Goal: Check status: Check status

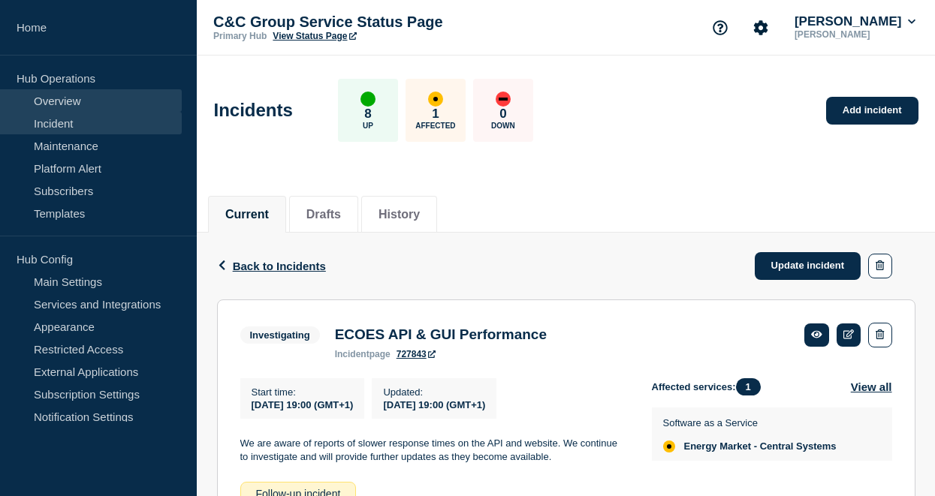
drag, startPoint x: 66, startPoint y: 104, endPoint x: 74, endPoint y: 103, distance: 7.5
click at [66, 104] on link "Overview" at bounding box center [91, 100] width 182 height 23
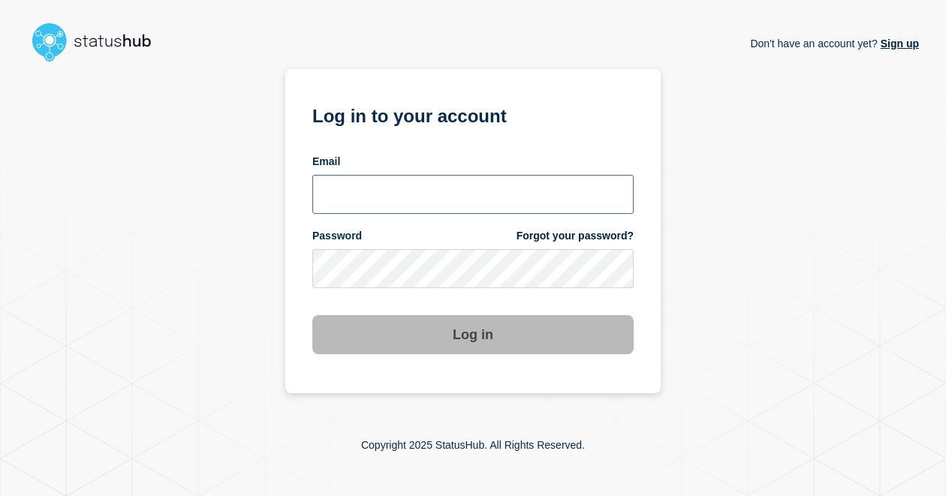
type input "[PERSON_NAME][EMAIL_ADDRESS][PERSON_NAME][DOMAIN_NAME]"
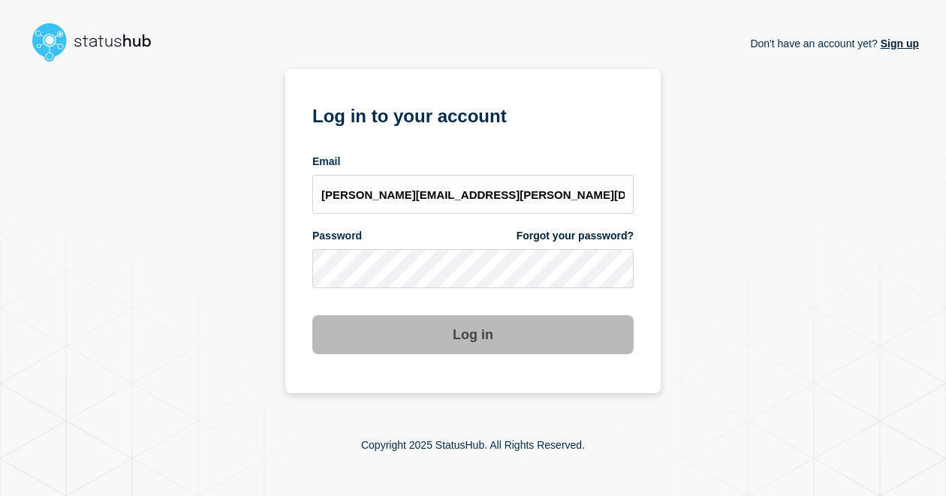
click at [487, 348] on button "Log in" at bounding box center [472, 334] width 321 height 39
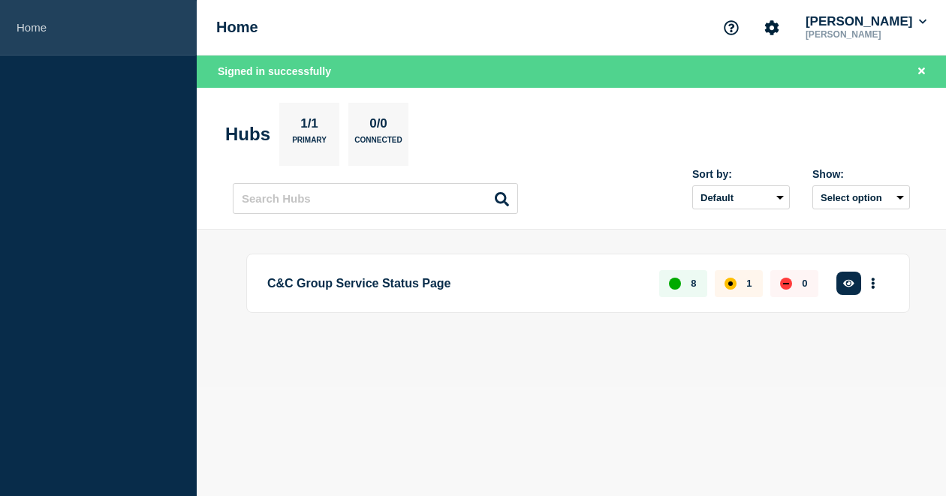
click at [36, 26] on link "Home" at bounding box center [98, 28] width 197 height 56
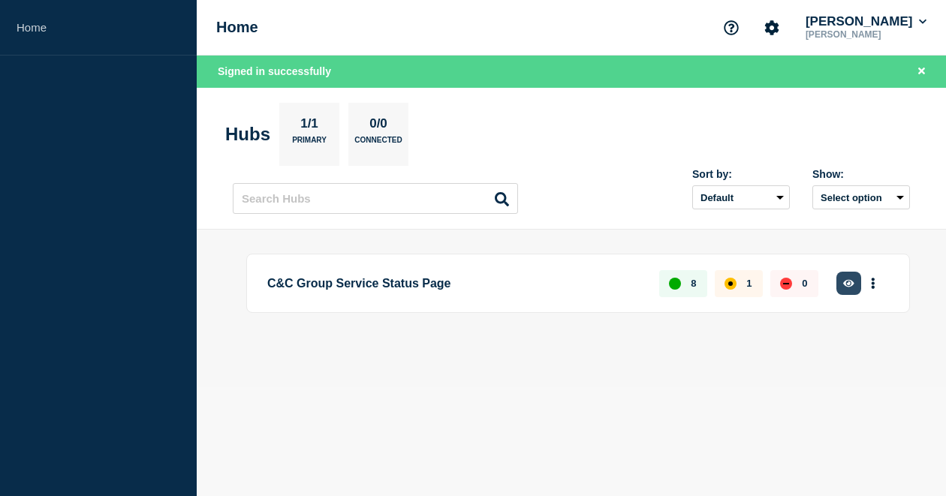
click at [852, 282] on icon "button" at bounding box center [848, 283] width 11 height 8
